Goal: Find specific page/section: Find specific page/section

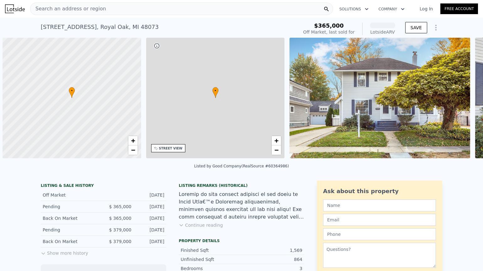
scroll to position [0, 3]
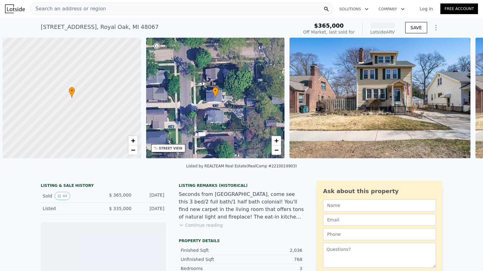
scroll to position [0, 3]
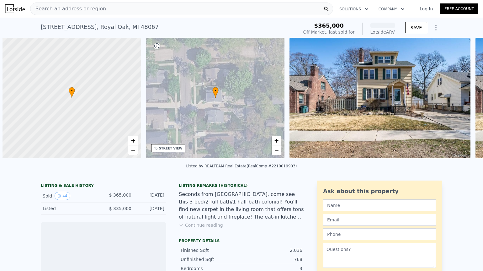
scroll to position [0, 3]
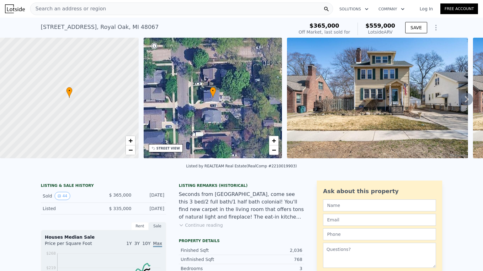
click at [116, 6] on div "Search an address or region" at bounding box center [181, 9] width 303 height 13
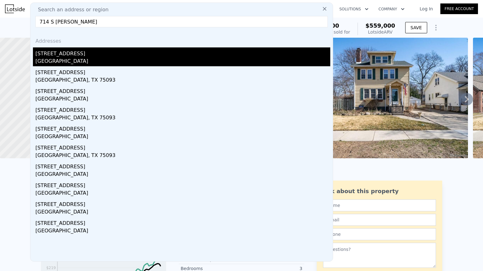
type input "714 S [PERSON_NAME]"
click at [66, 57] on div "[STREET_ADDRESS]" at bounding box center [182, 52] width 295 height 10
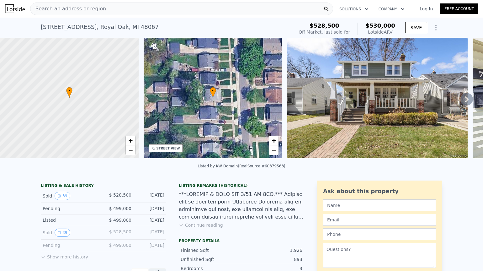
click at [467, 97] on icon at bounding box center [467, 99] width 4 height 6
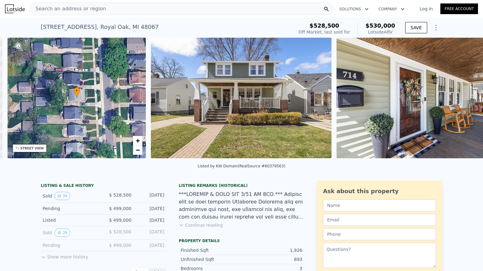
scroll to position [0, 146]
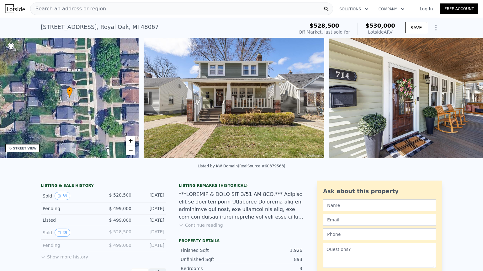
click at [467, 97] on img at bounding box center [419, 98] width 181 height 120
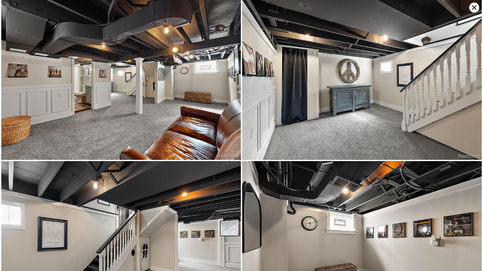
scroll to position [1772, 0]
